Goal: Find specific page/section: Find specific page/section

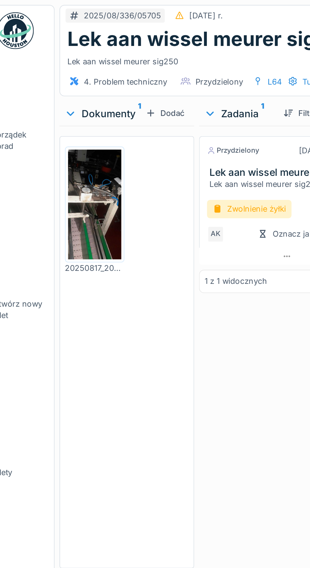
click at [64, 113] on img at bounding box center [64, 105] width 28 height 57
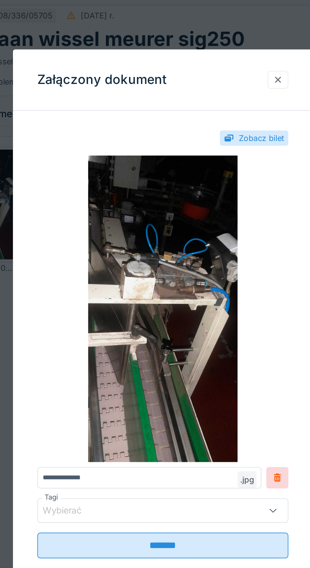
click at [212, 42] on div at bounding box center [214, 41] width 5 height 6
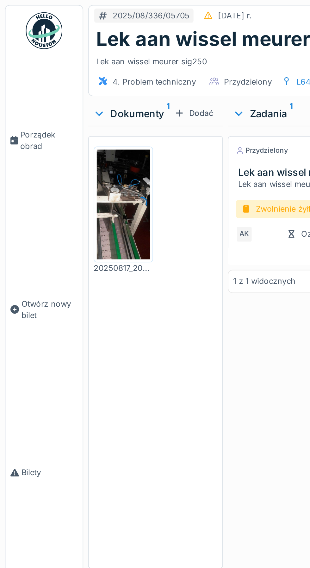
click at [64, 115] on img at bounding box center [64, 105] width 28 height 57
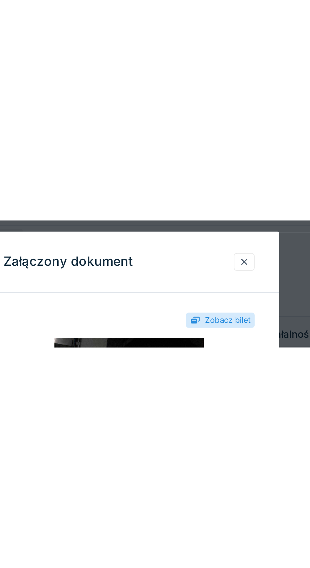
scroll to position [19, 0]
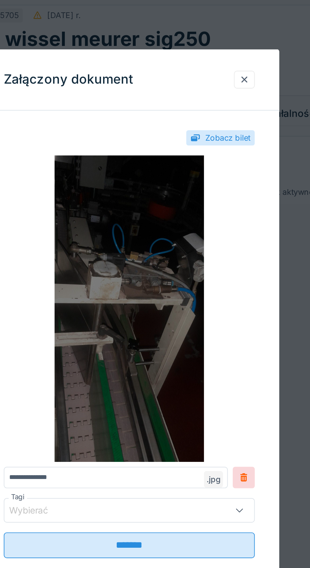
click at [172, 192] on img at bounding box center [155, 159] width 130 height 158
